Goal: Information Seeking & Learning: Check status

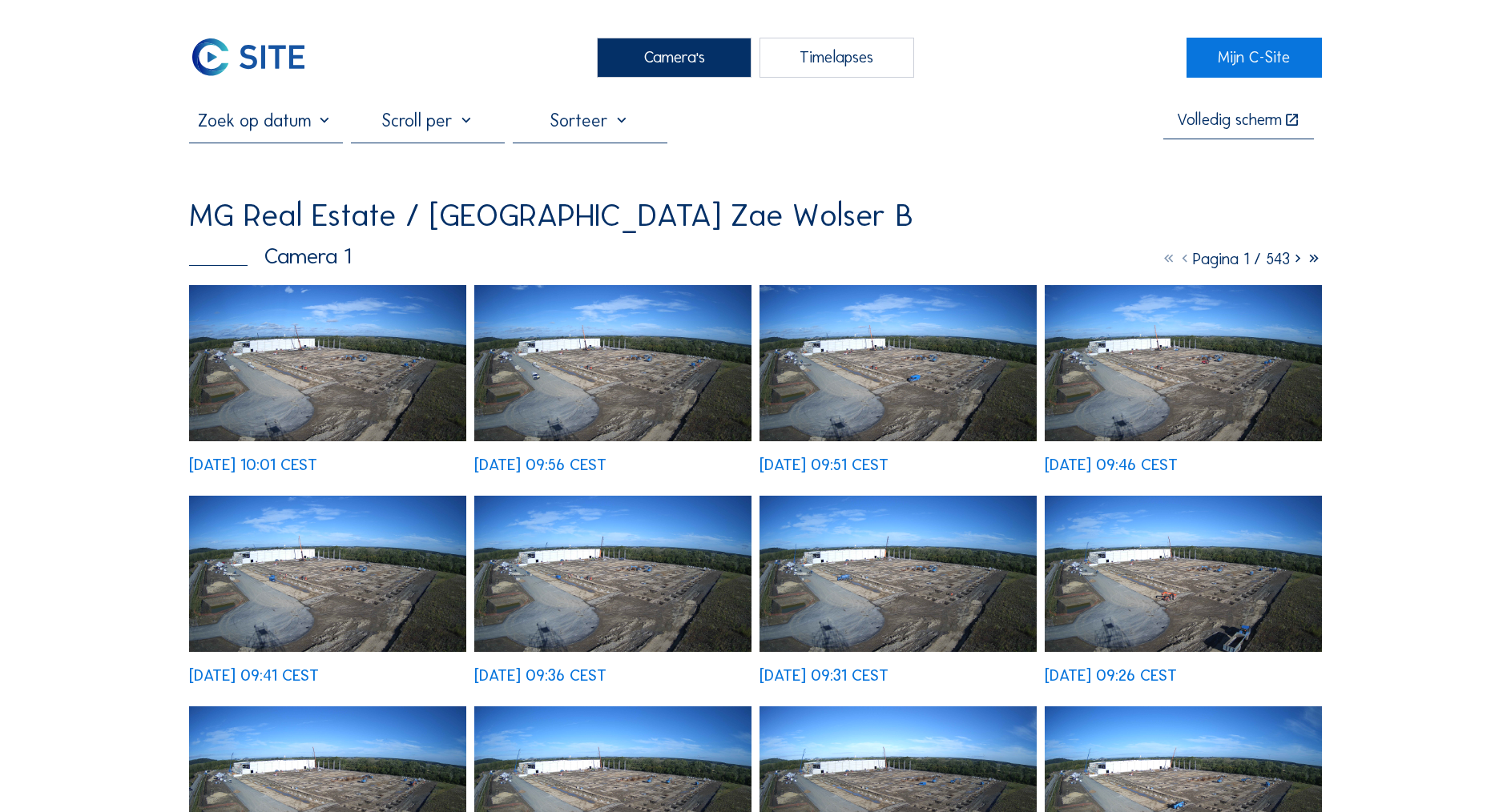
click at [343, 329] on img at bounding box center [328, 363] width 277 height 156
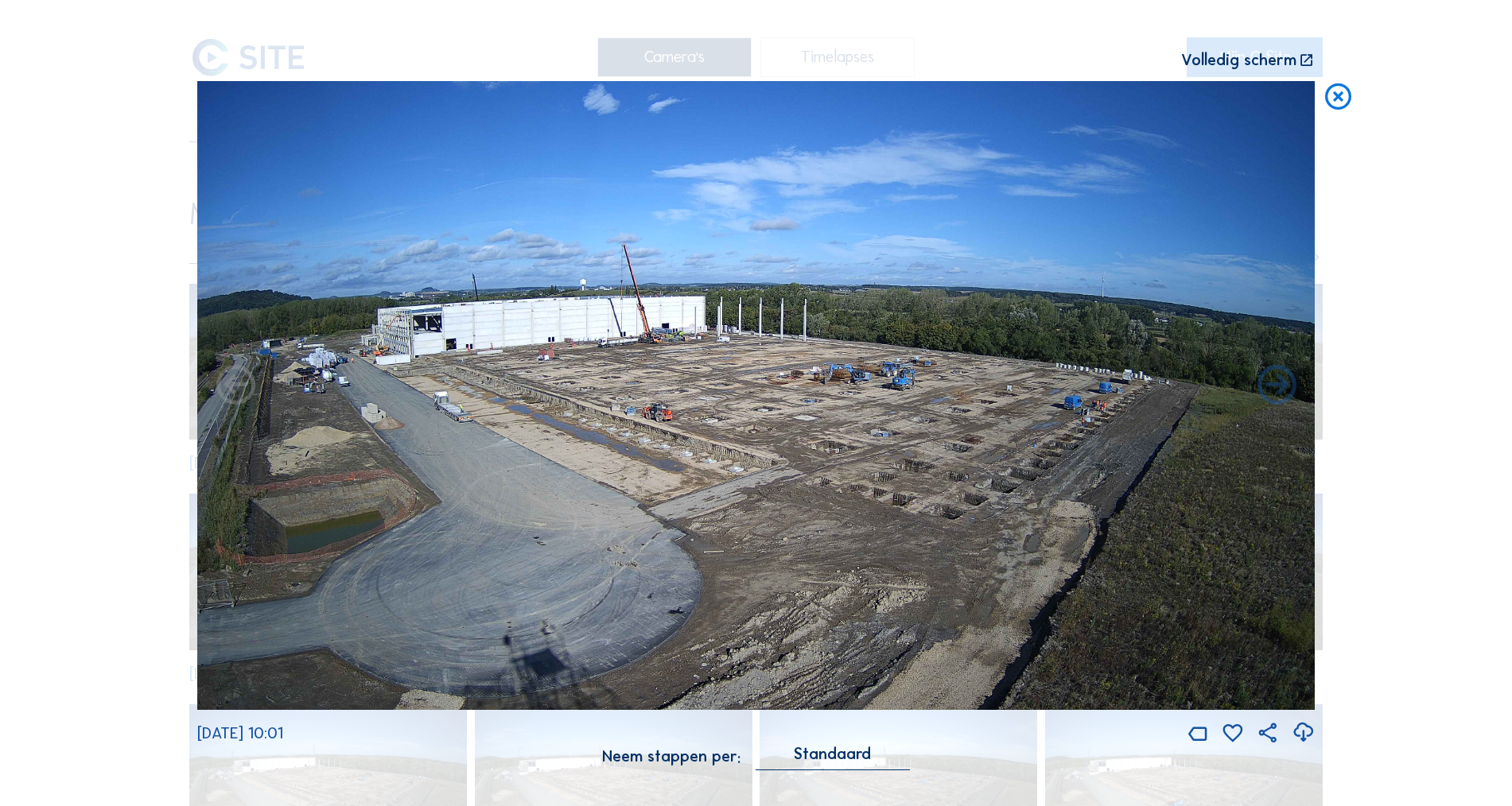
click at [1338, 92] on icon at bounding box center [1339, 97] width 32 height 33
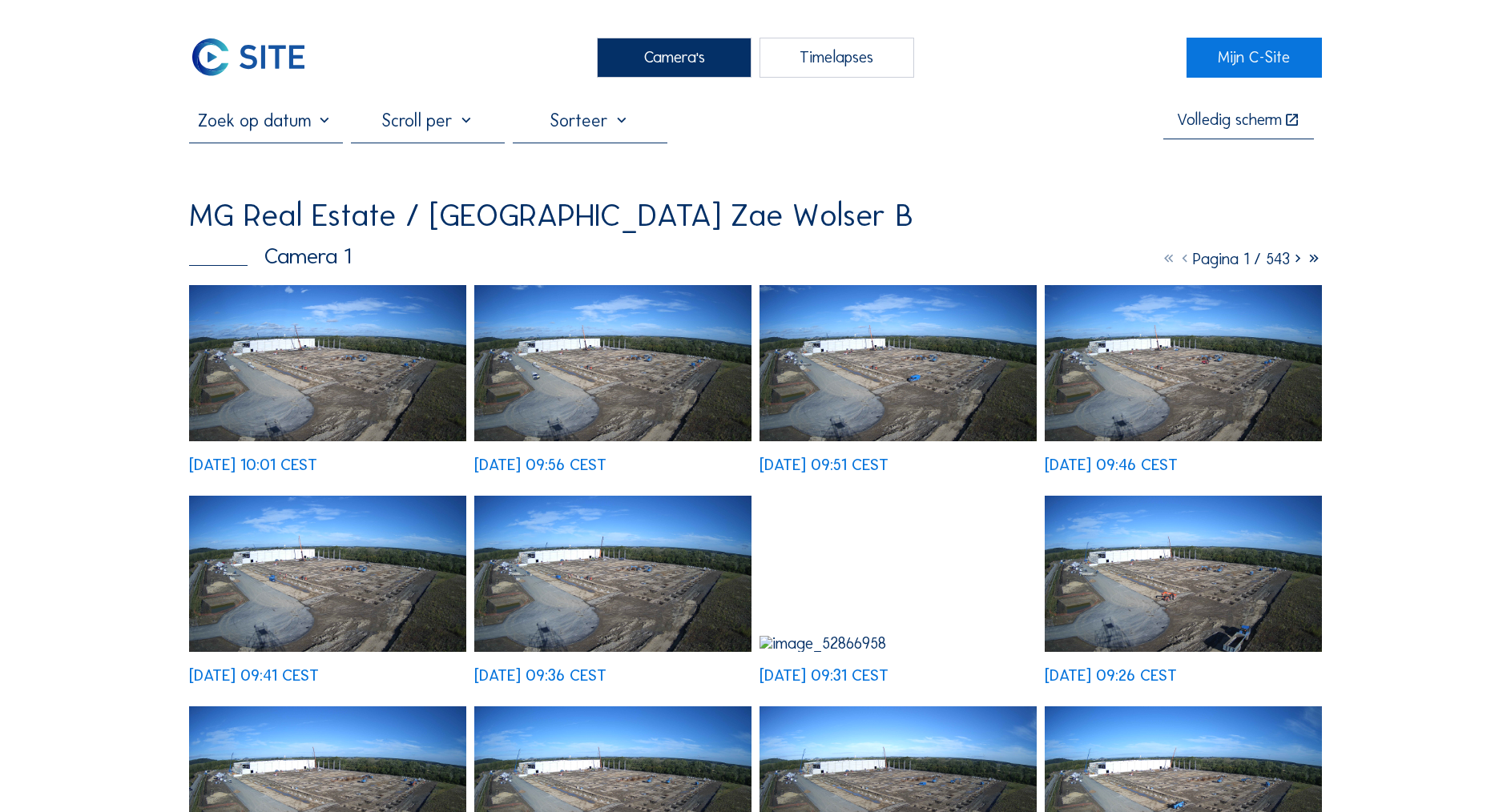
click at [369, 355] on img at bounding box center [328, 363] width 277 height 156
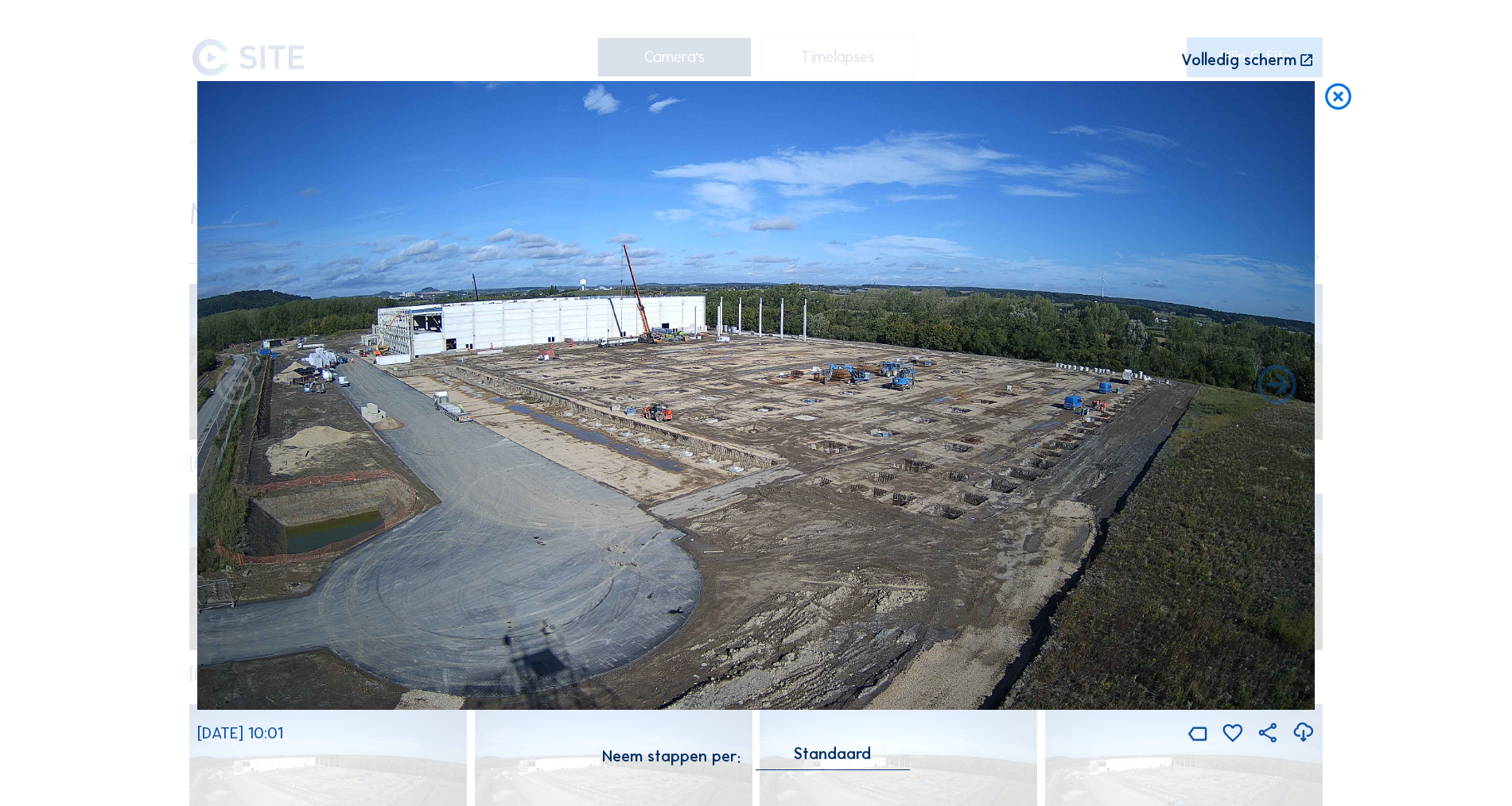
drag, startPoint x: 1333, startPoint y: 94, endPoint x: 1293, endPoint y: 92, distance: 40.0
click at [1333, 95] on icon at bounding box center [1339, 97] width 32 height 33
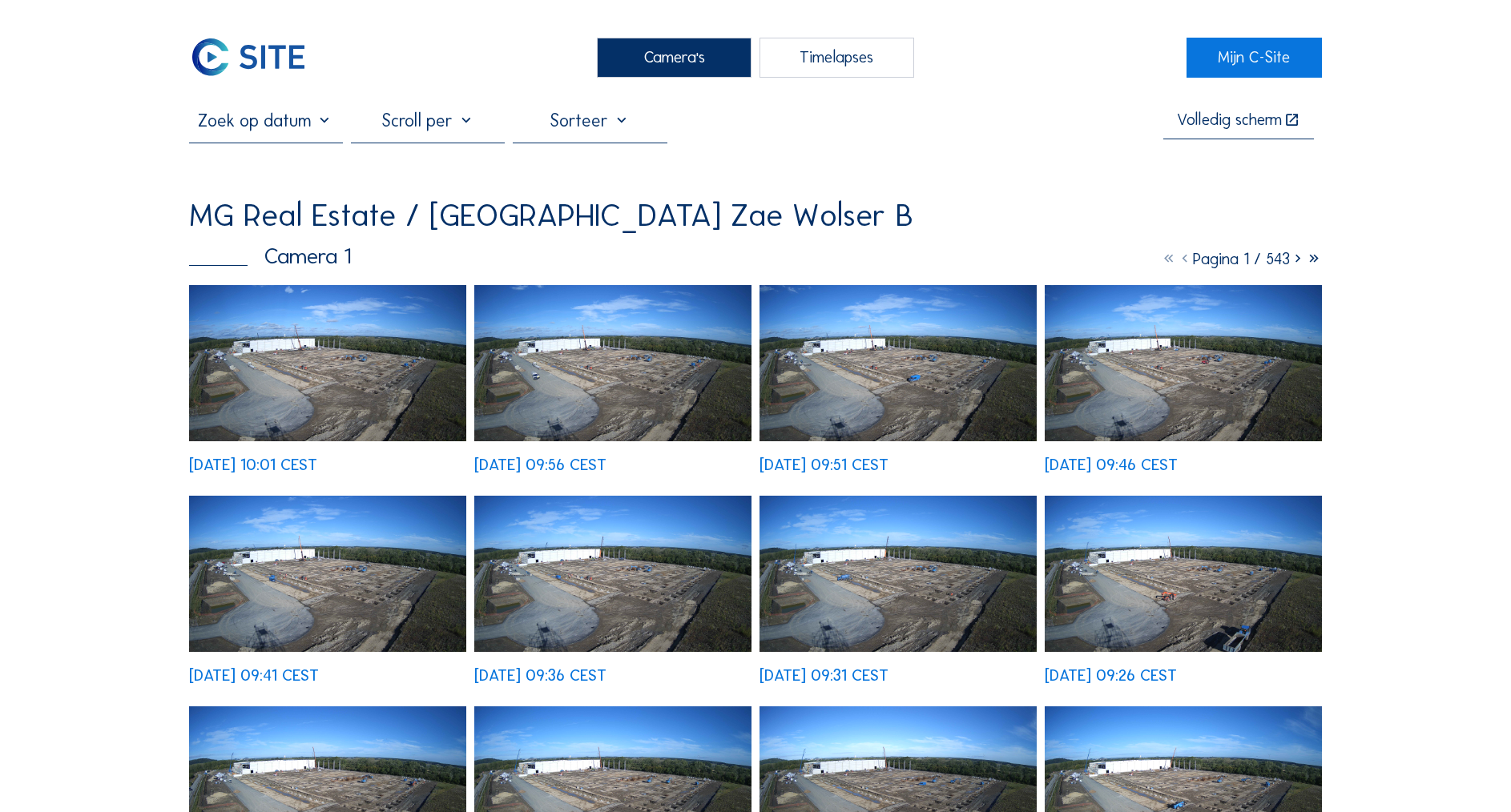
click at [345, 337] on img at bounding box center [328, 363] width 277 height 156
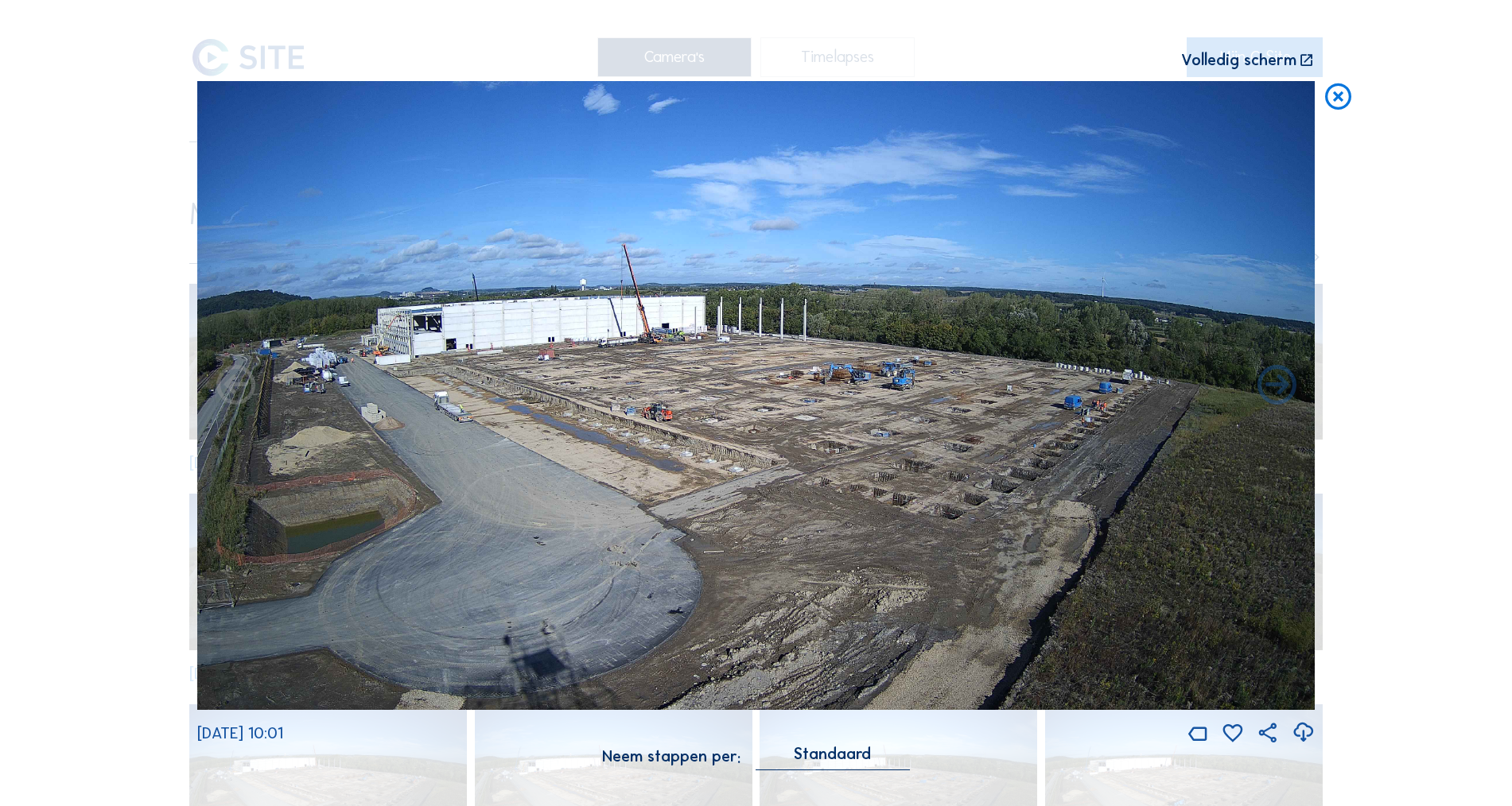
click at [1337, 92] on icon at bounding box center [1339, 97] width 32 height 33
